Goal: Information Seeking & Learning: Learn about a topic

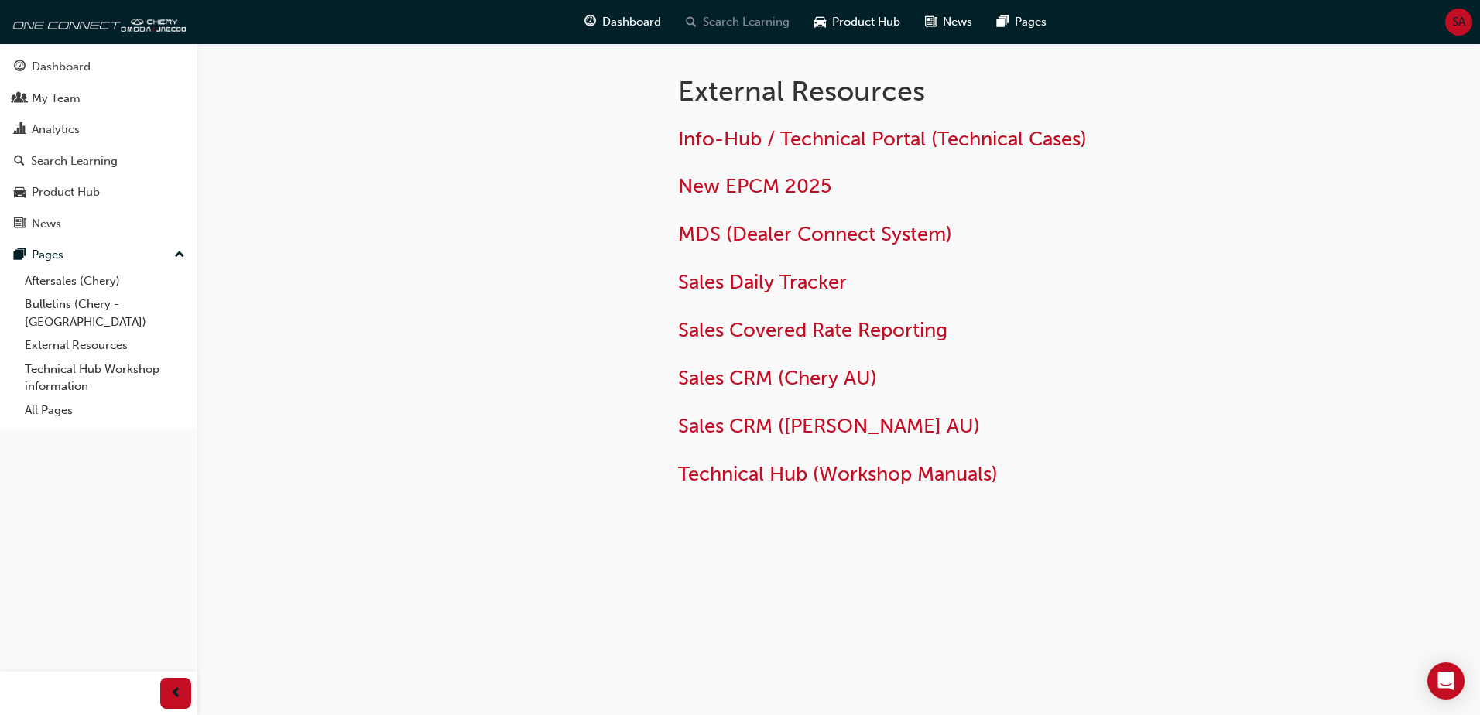
click at [754, 22] on span "Search Learning" at bounding box center [746, 22] width 87 height 18
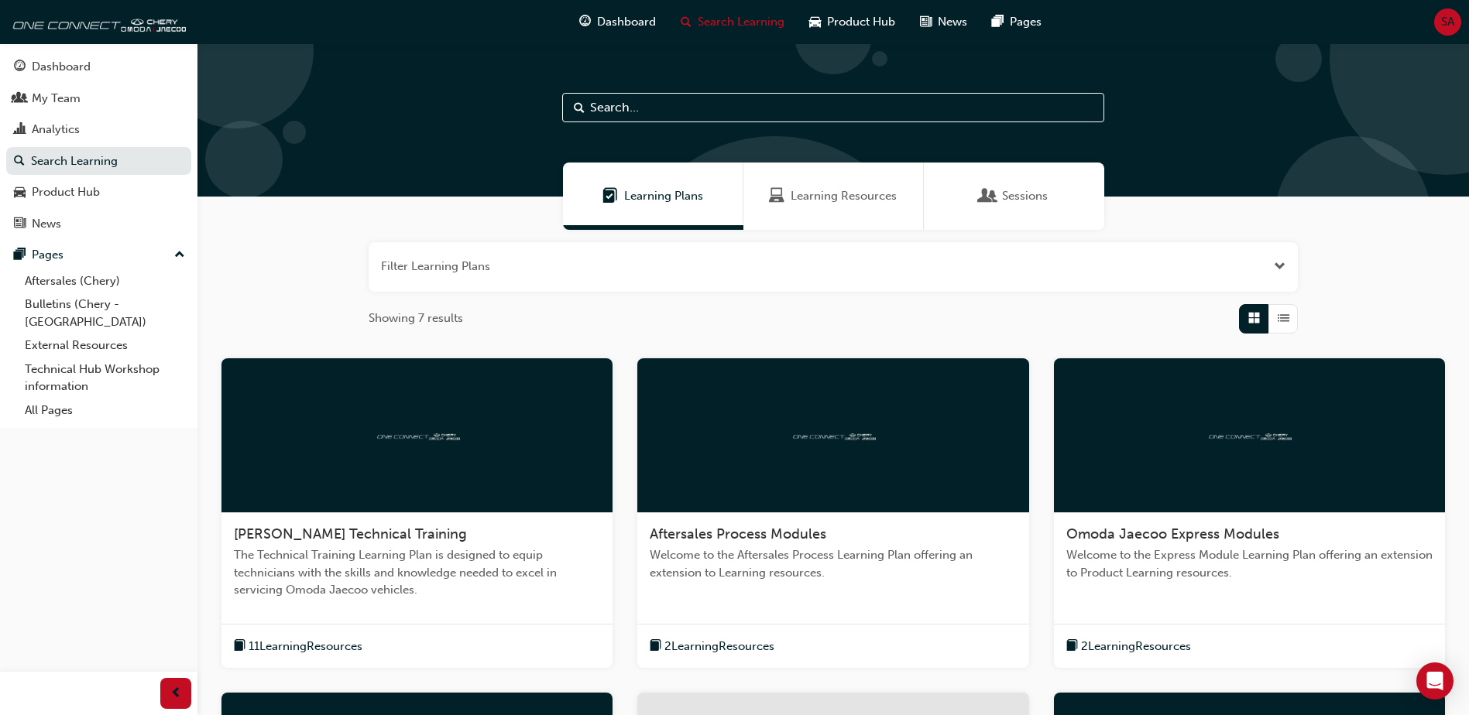
click at [846, 207] on div "Learning Resources" at bounding box center [833, 196] width 180 height 67
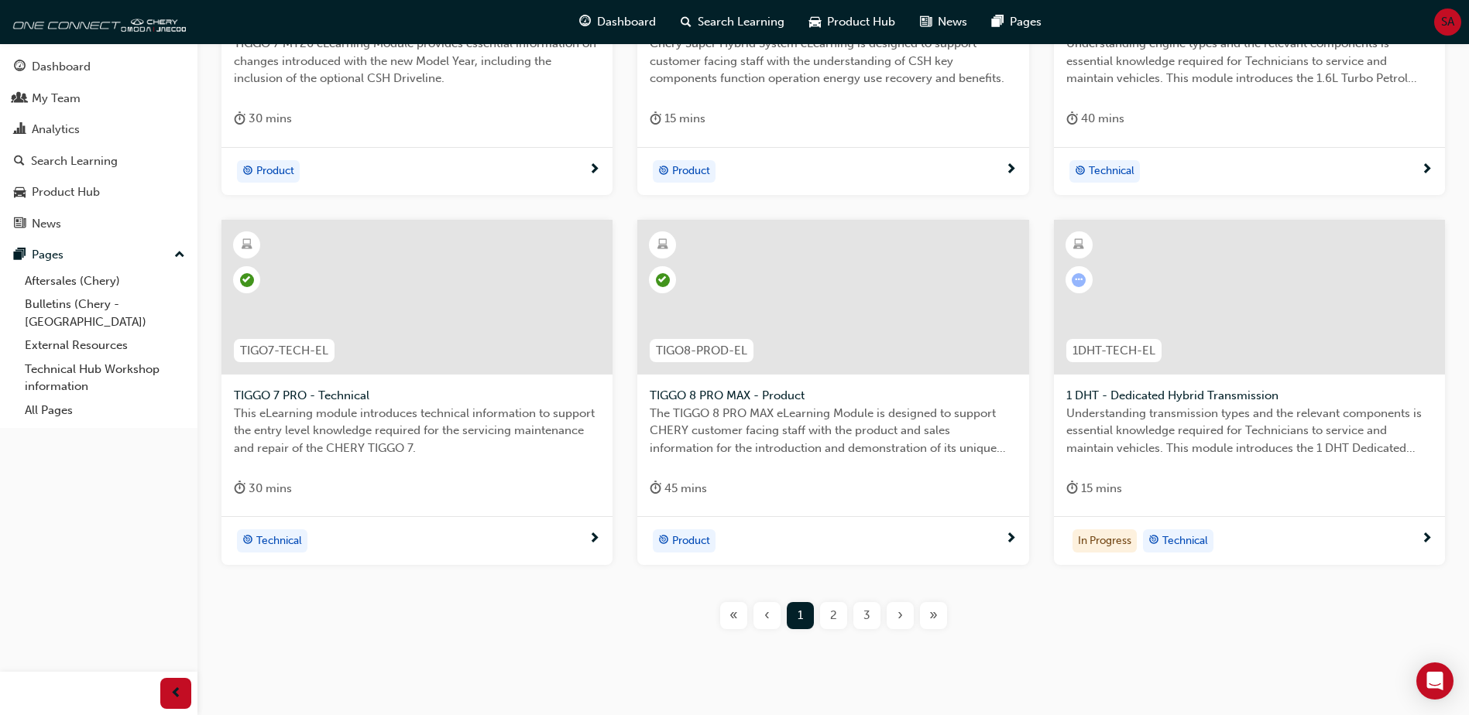
scroll to position [547, 0]
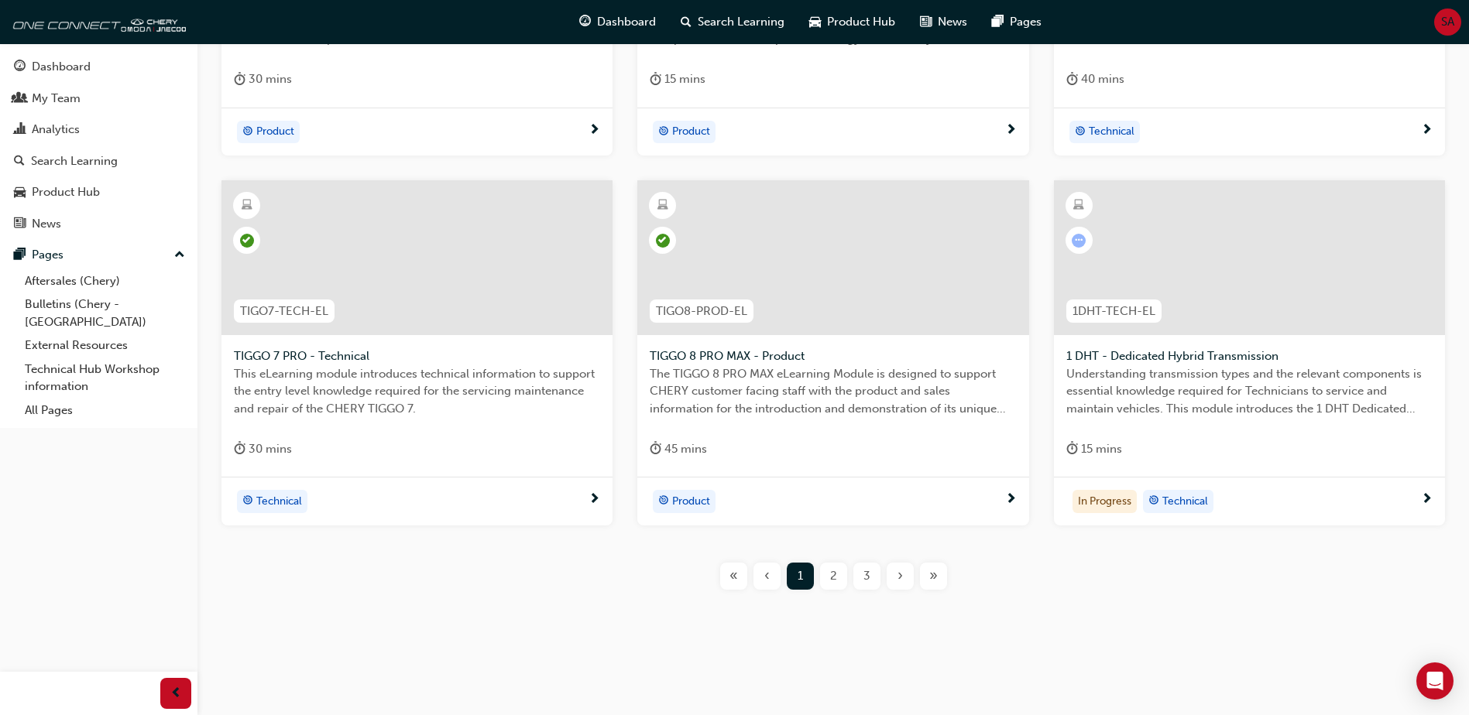
click at [1233, 253] on div at bounding box center [1249, 257] width 391 height 155
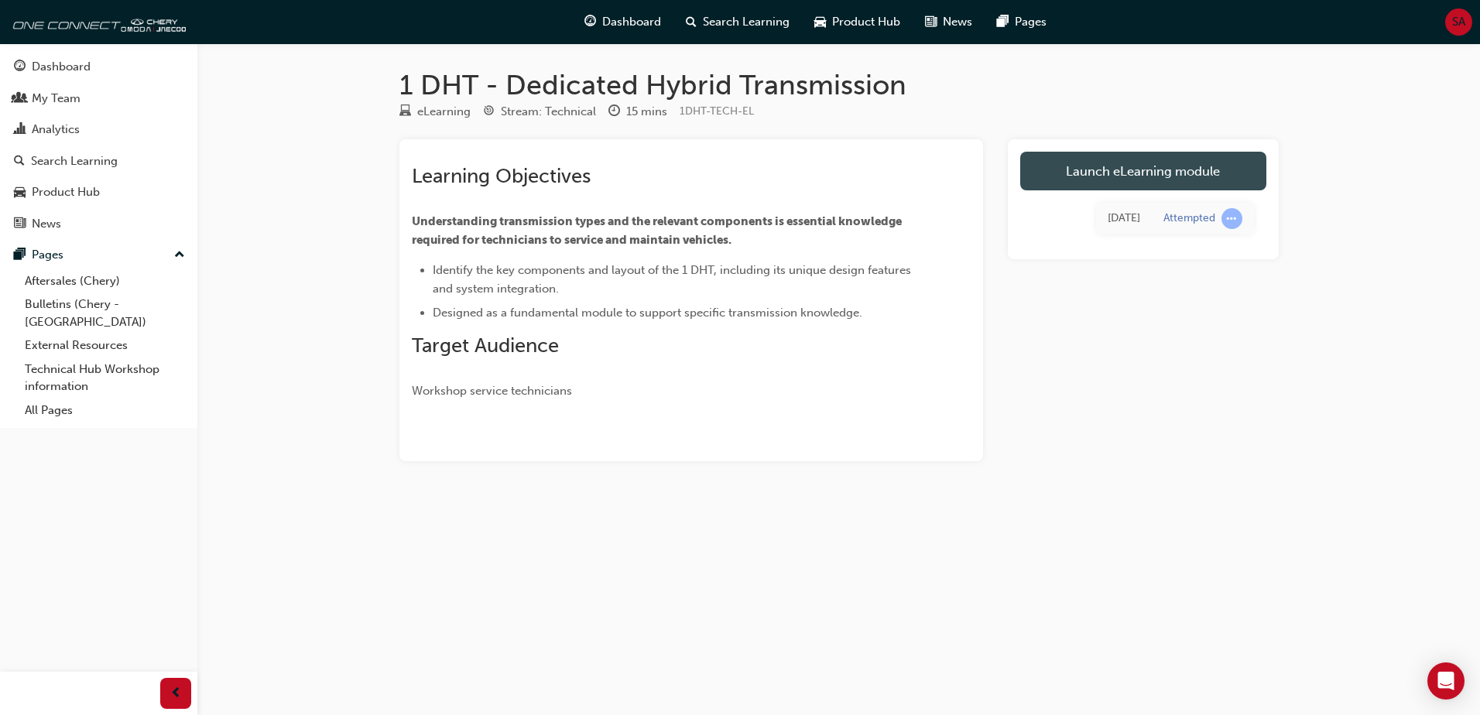
click at [1152, 177] on link "Launch eLearning module" at bounding box center [1143, 171] width 246 height 39
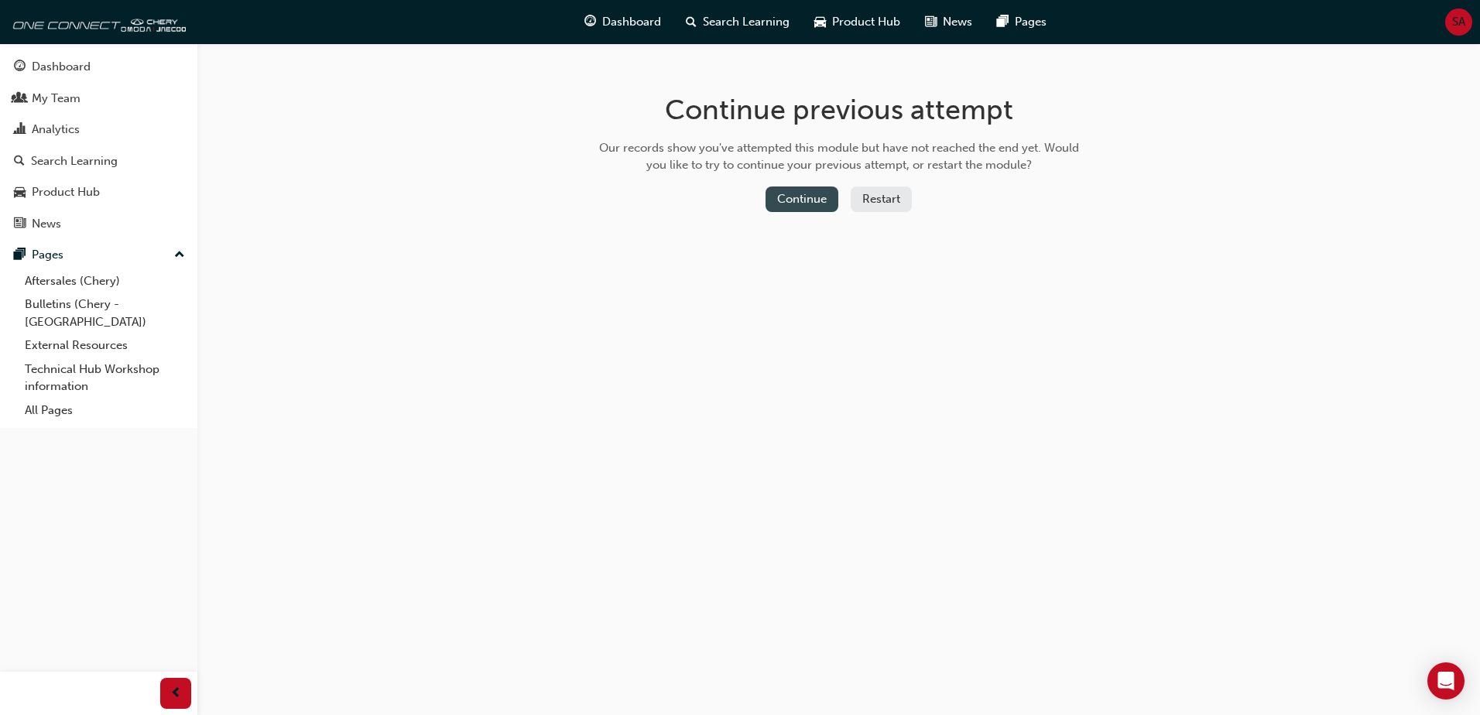
click at [773, 193] on button "Continue" at bounding box center [802, 200] width 73 height 26
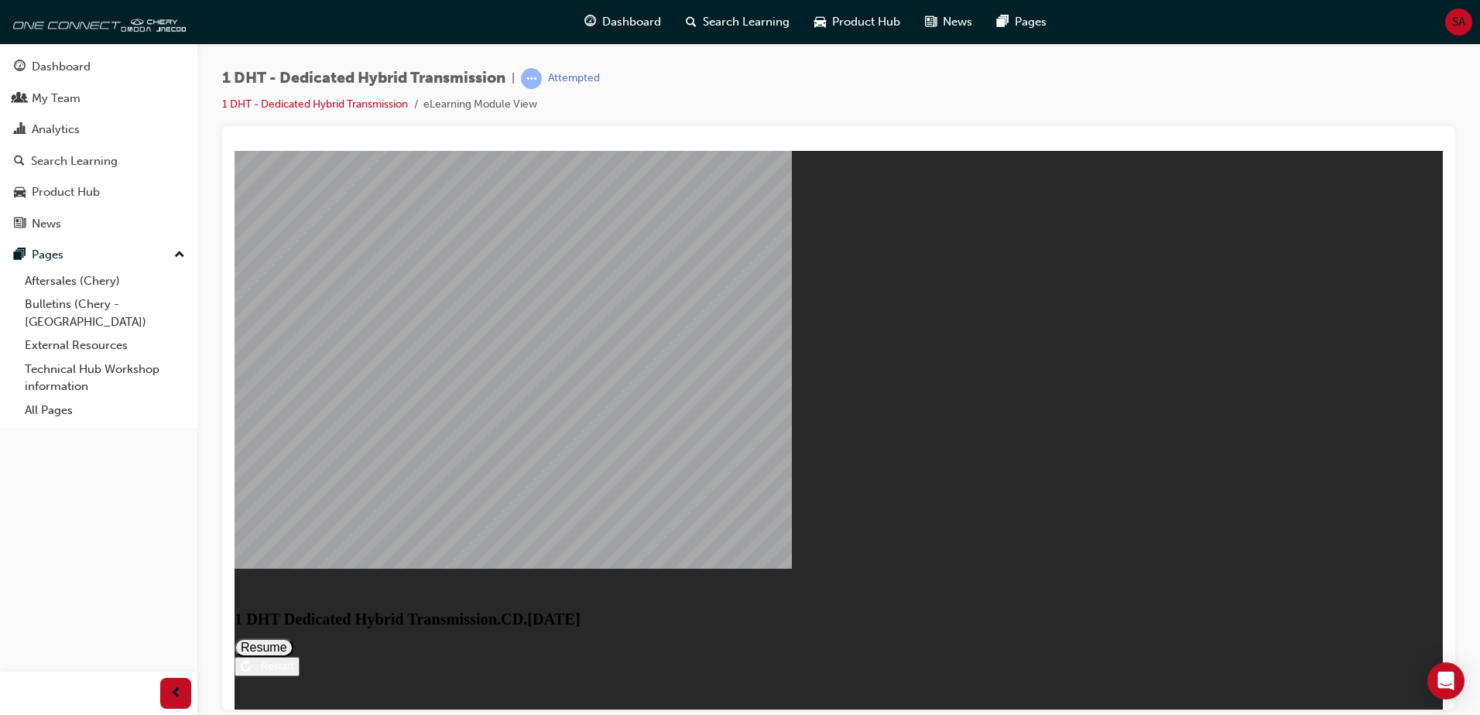
click at [293, 638] on button "Resume" at bounding box center [264, 647] width 59 height 19
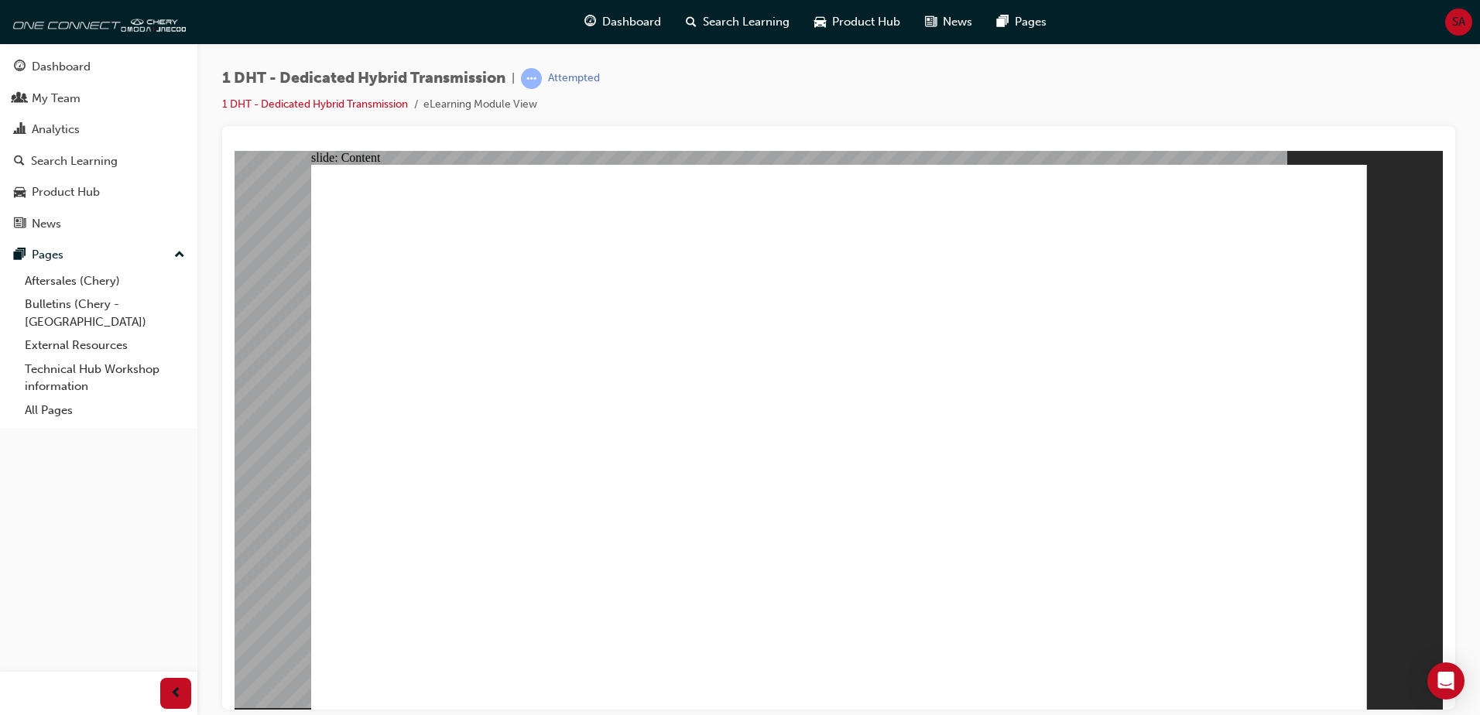
drag, startPoint x: 466, startPoint y: 325, endPoint x: 485, endPoint y: 369, distance: 47.5
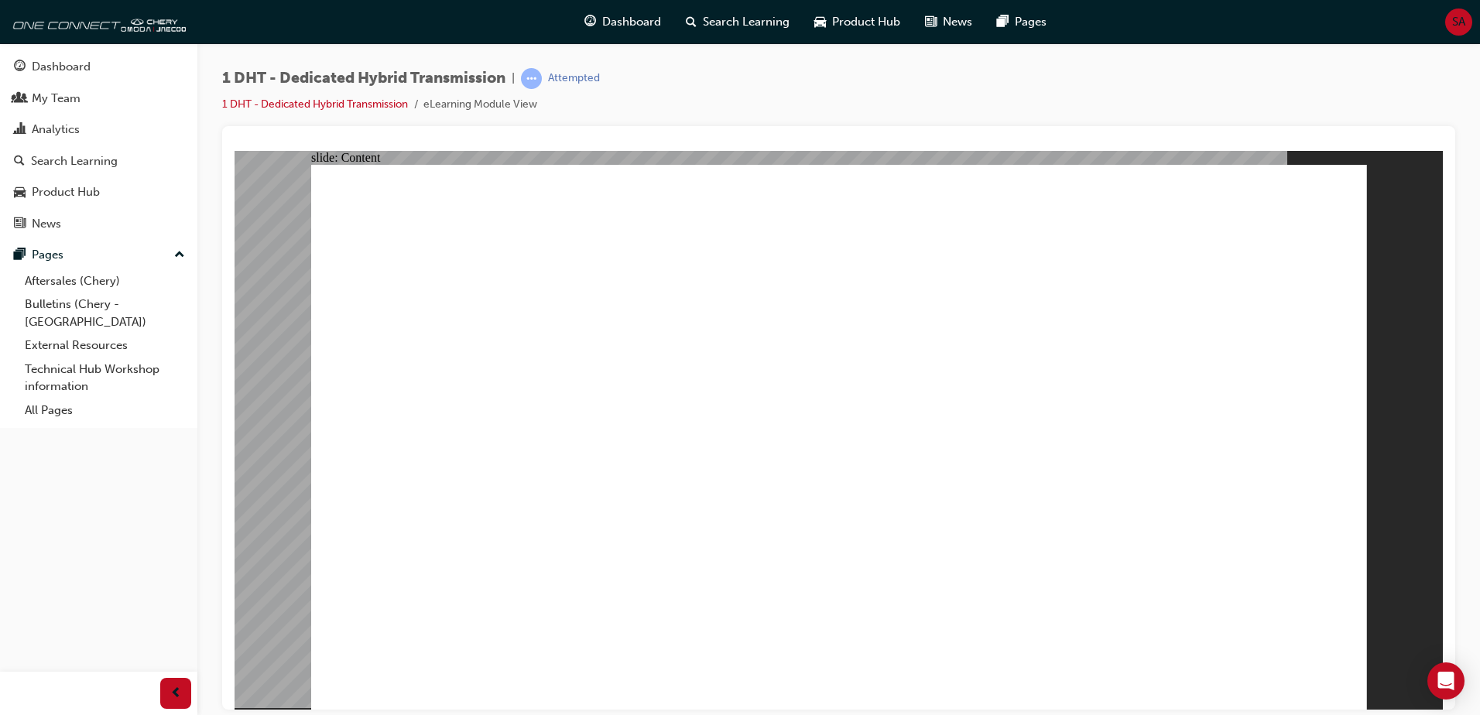
drag, startPoint x: 524, startPoint y: 531, endPoint x: 506, endPoint y: 571, distance: 43.6
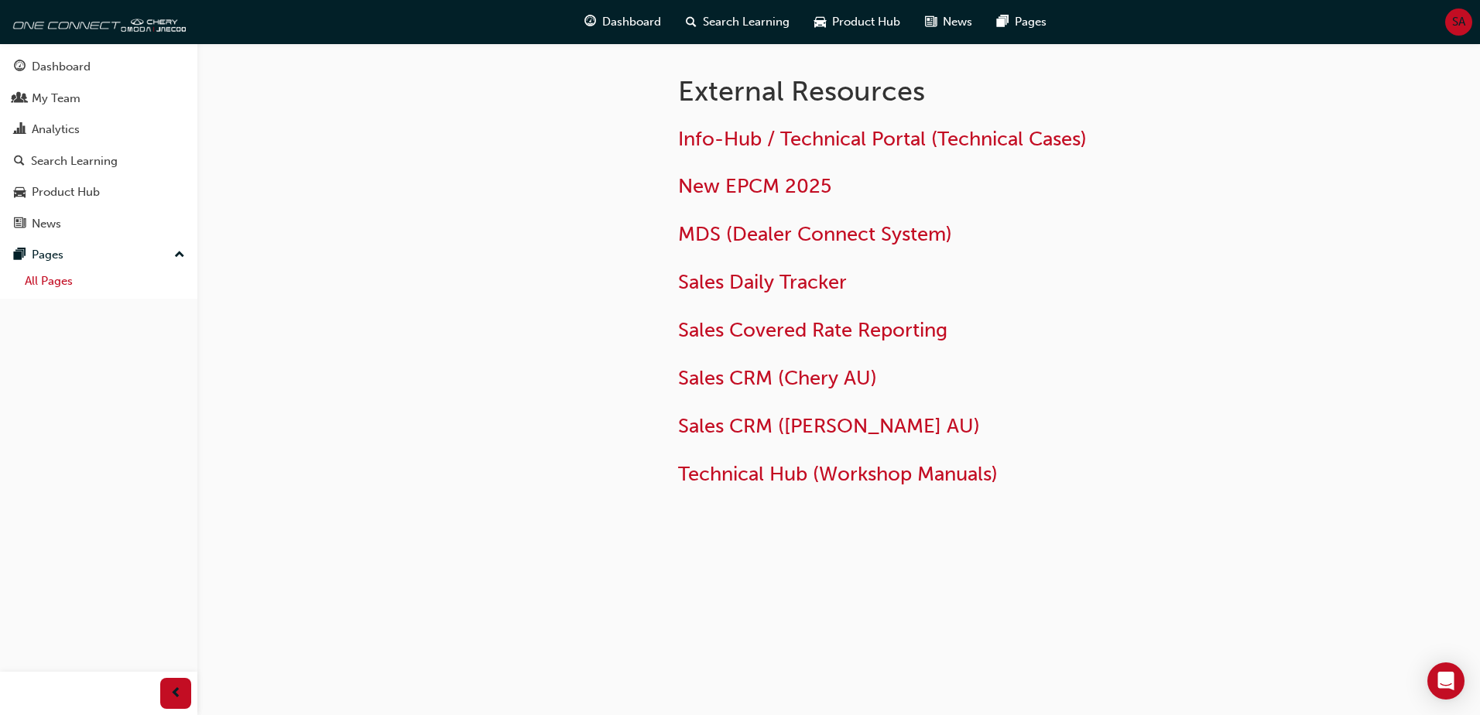
click at [64, 275] on link "All Pages" at bounding box center [105, 281] width 173 height 24
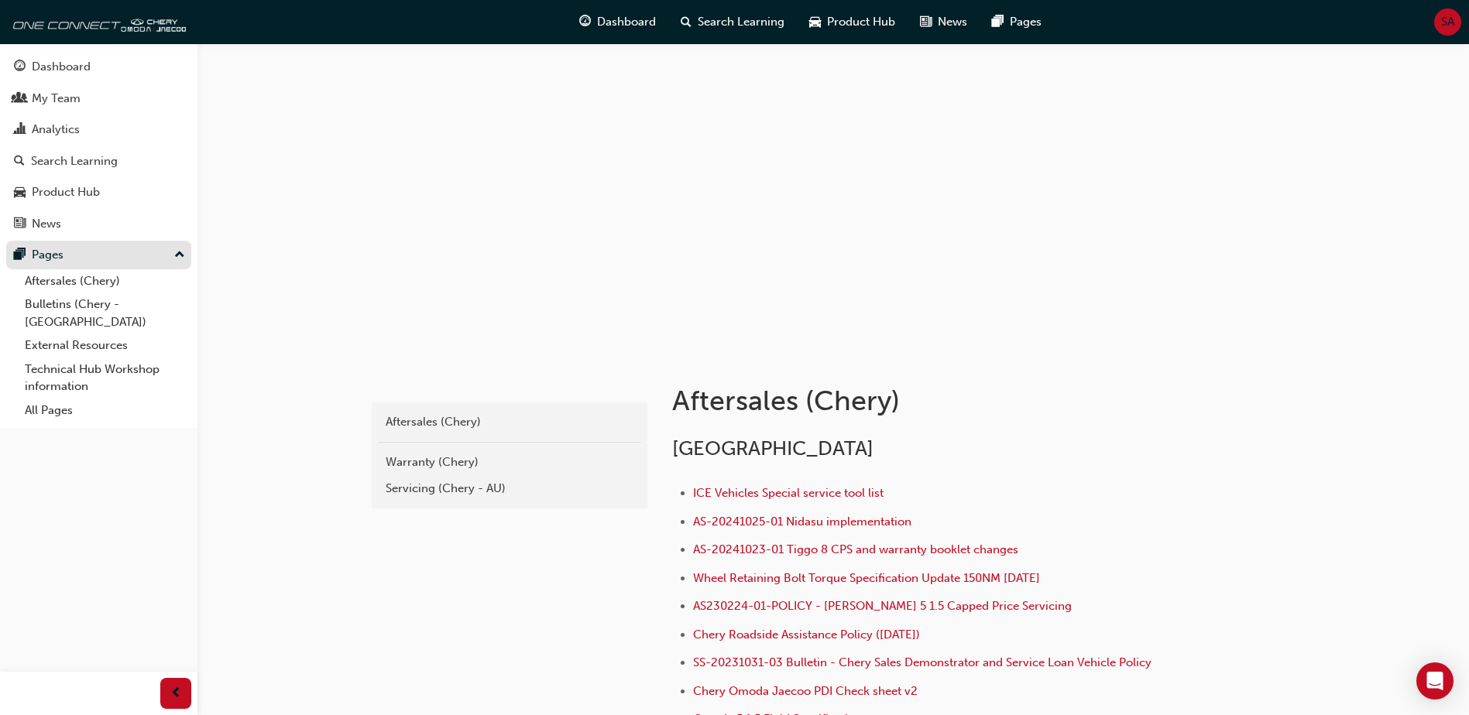
click at [60, 259] on div "Pages" at bounding box center [48, 255] width 32 height 18
click at [57, 399] on link "All Pages" at bounding box center [105, 411] width 173 height 24
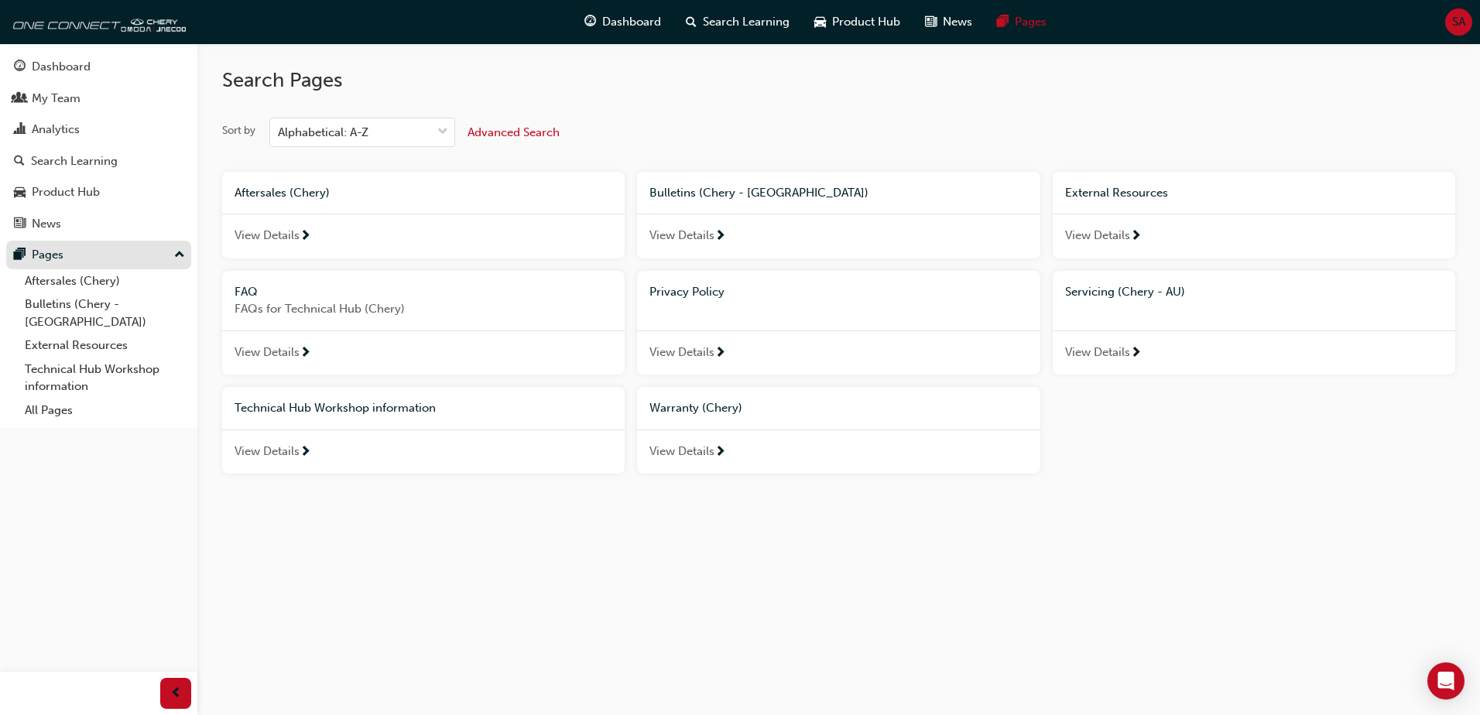
click at [52, 259] on div "Pages" at bounding box center [48, 255] width 32 height 18
click at [59, 255] on div "Pages" at bounding box center [48, 255] width 32 height 18
click at [121, 334] on link "External Resources" at bounding box center [105, 346] width 173 height 24
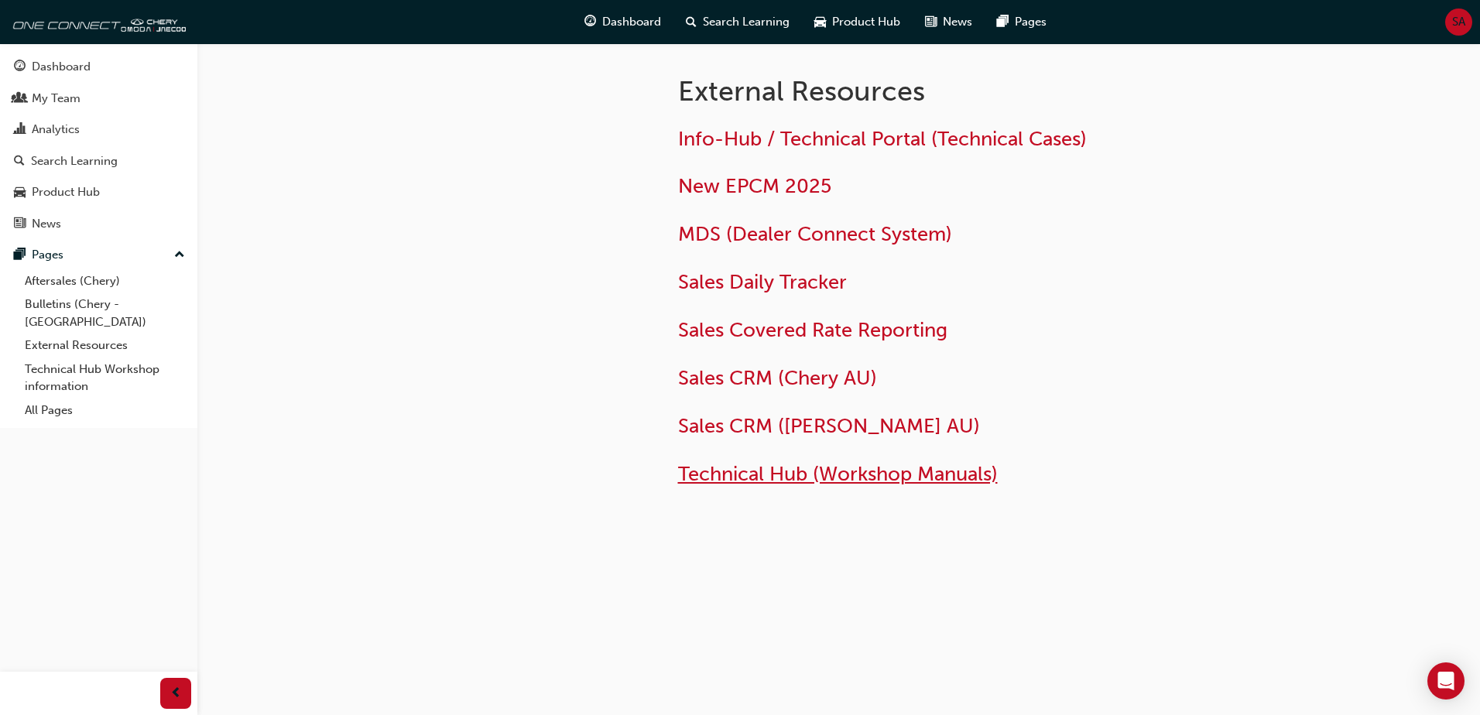
click at [784, 476] on span "Technical Hub (Workshop Manuals)" at bounding box center [838, 474] width 320 height 24
